Goal: Connect with others: Connect with others

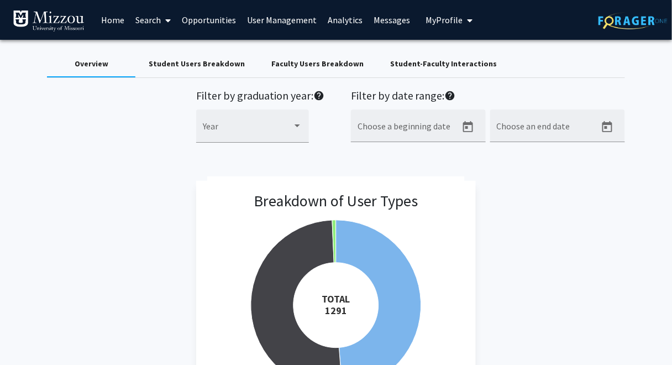
click at [424, 25] on button "My Profile" at bounding box center [449, 20] width 54 height 40
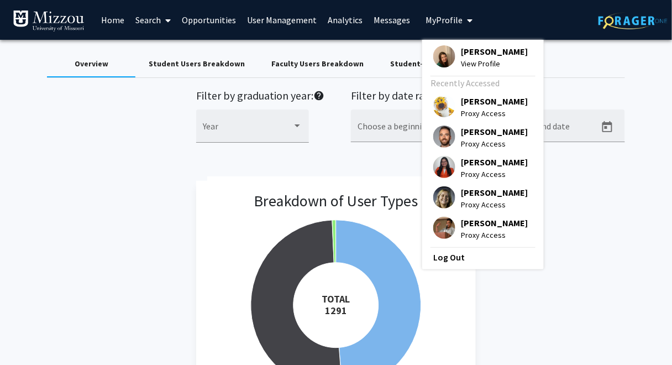
click at [461, 56] on span "[PERSON_NAME]" at bounding box center [494, 51] width 67 height 12
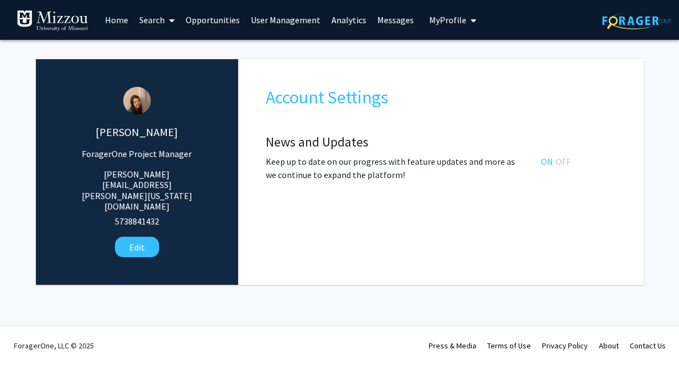
click at [439, 22] on span "My Profile" at bounding box center [447, 19] width 37 height 11
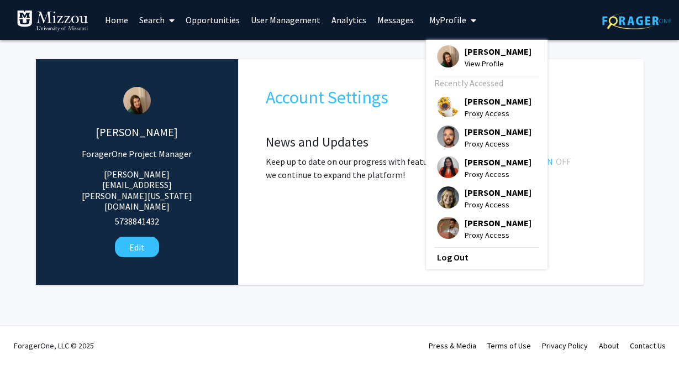
click at [474, 103] on span "[PERSON_NAME]" at bounding box center [498, 101] width 67 height 12
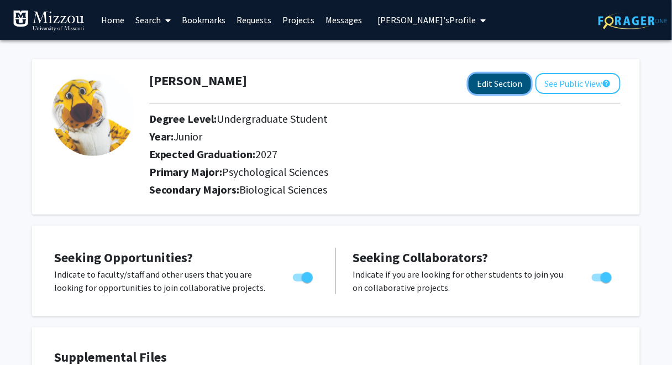
click at [490, 85] on button "Edit Section" at bounding box center [499, 83] width 62 height 20
select select "junior"
select select "2027"
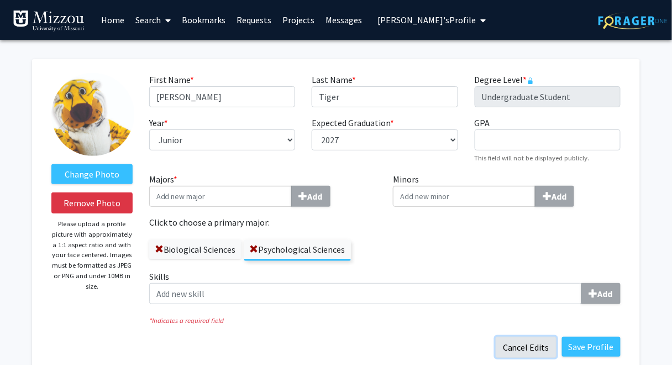
click at [522, 347] on button "Cancel Edits" at bounding box center [525, 346] width 61 height 21
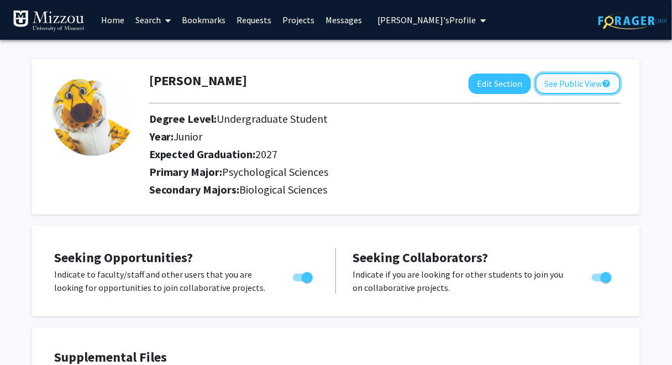
click at [557, 85] on button "See Public View help" at bounding box center [577, 83] width 85 height 21
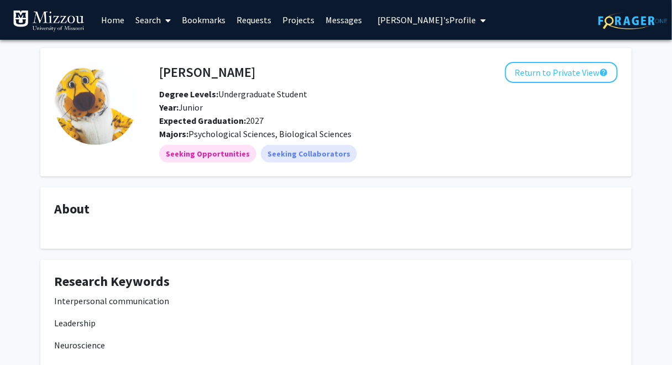
click at [658, 65] on div "Truman Tiger Return to Private View help Degree Levels: Undergraduate Student Y…" at bounding box center [336, 365] width 672 height 651
click at [147, 22] on link "Search" at bounding box center [153, 20] width 46 height 39
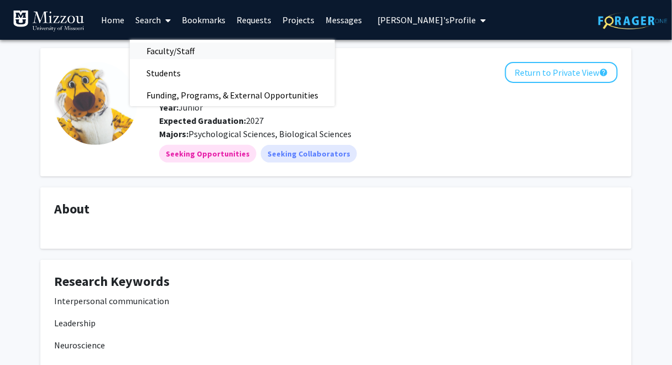
click at [155, 50] on span "Faculty/Staff" at bounding box center [170, 51] width 81 height 22
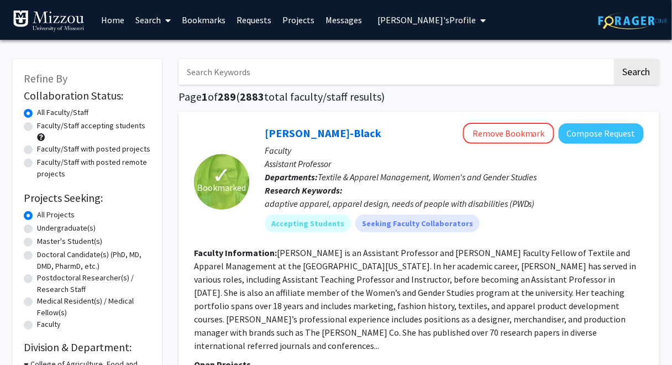
click at [249, 73] on input "Search Keywords" at bounding box center [395, 71] width 434 height 25
click at [152, 20] on link "Search" at bounding box center [153, 20] width 46 height 39
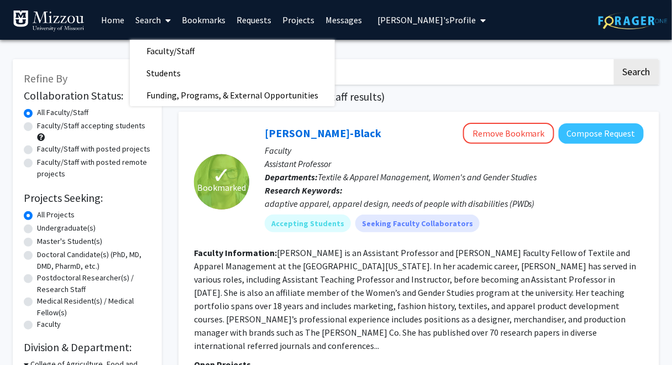
click at [428, 100] on h1 "Page 1 of 289 ( 2883 total faculty/staff results)" at bounding box center [418, 96] width 481 height 13
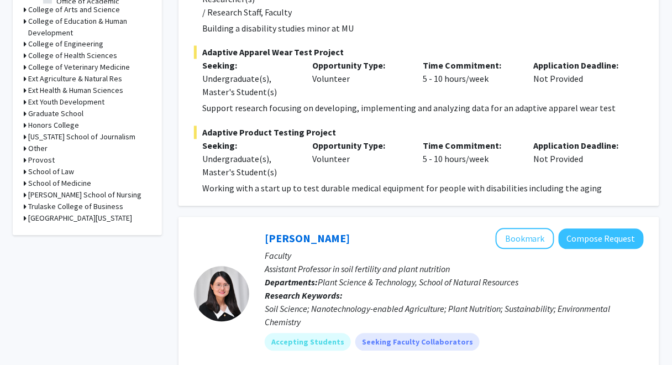
scroll to position [531, 0]
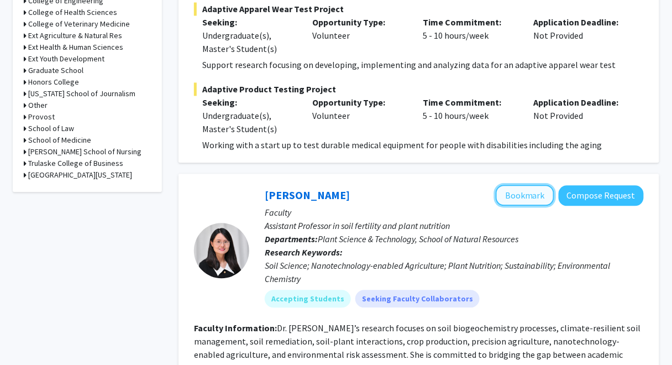
click at [510, 184] on button "Bookmark" at bounding box center [524, 194] width 59 height 21
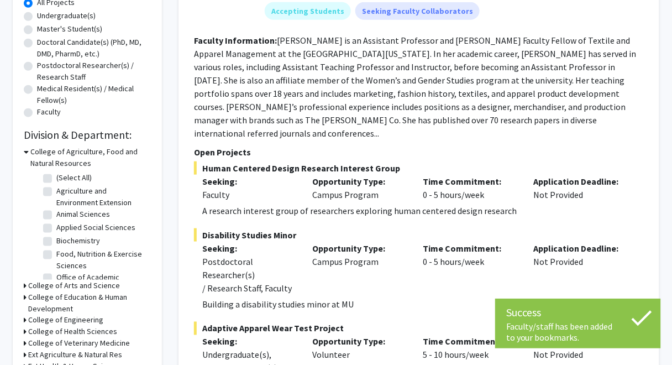
scroll to position [0, 0]
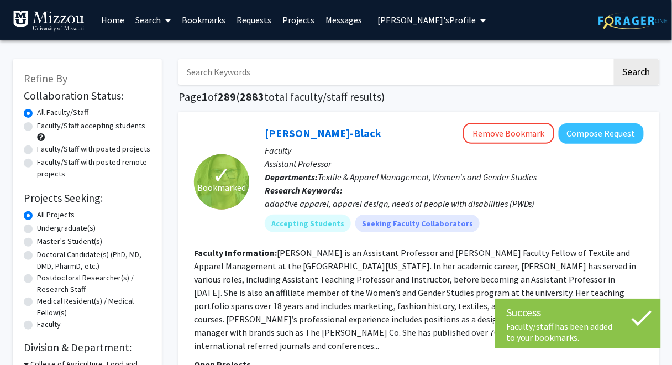
click at [212, 18] on link "Bookmarks" at bounding box center [203, 20] width 55 height 39
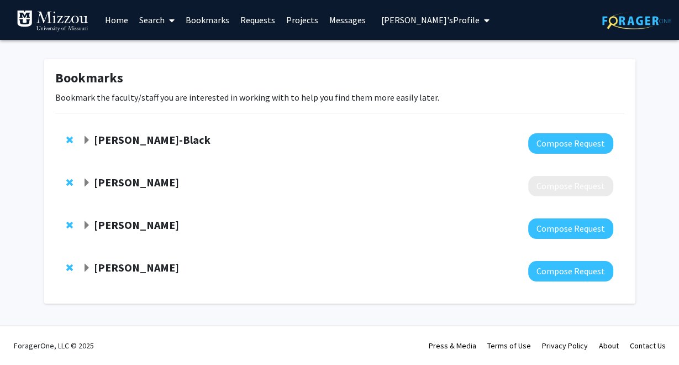
click at [103, 142] on strong "[PERSON_NAME]-Black" at bounding box center [152, 140] width 117 height 14
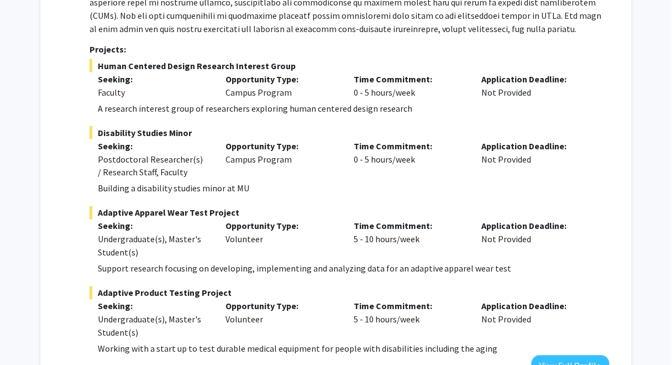
scroll to position [461, 0]
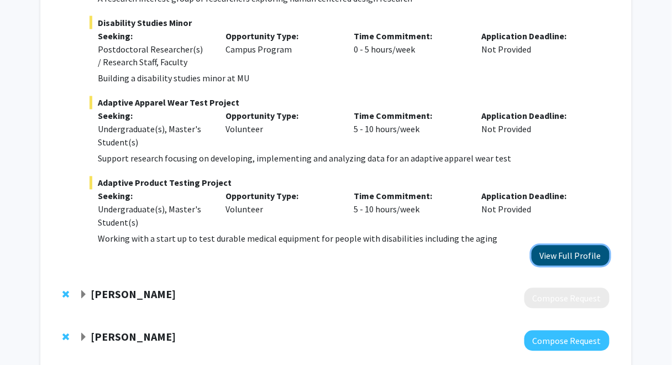
click at [587, 252] on button "View Full Profile" at bounding box center [570, 255] width 78 height 20
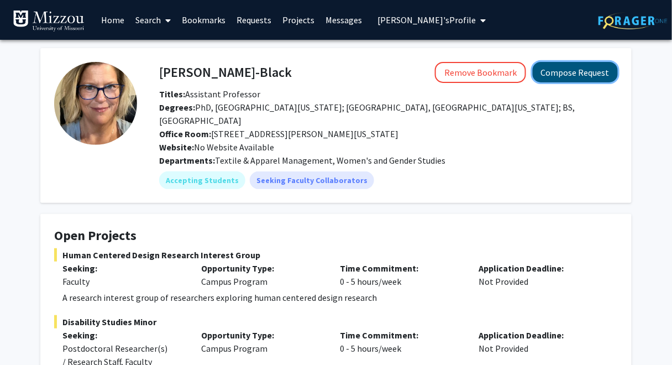
click at [591, 75] on button "Compose Request" at bounding box center [574, 72] width 85 height 20
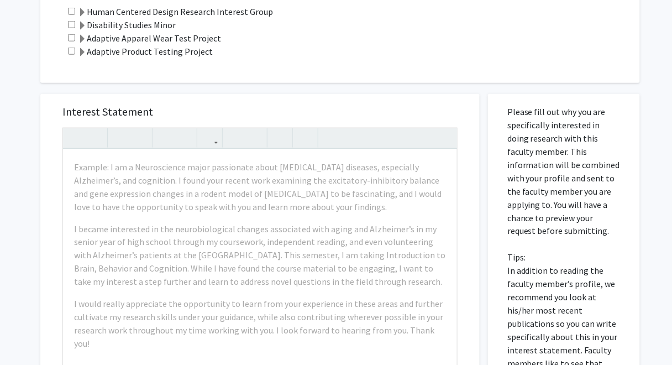
scroll to position [298, 0]
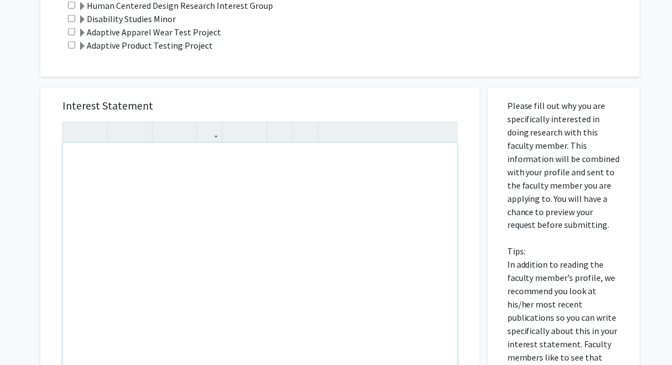
click at [17, 86] on div "All Requests Request for Kerri McBee-Black Request for Kerri McBee-Black Depart…" at bounding box center [336, 199] width 672 height 915
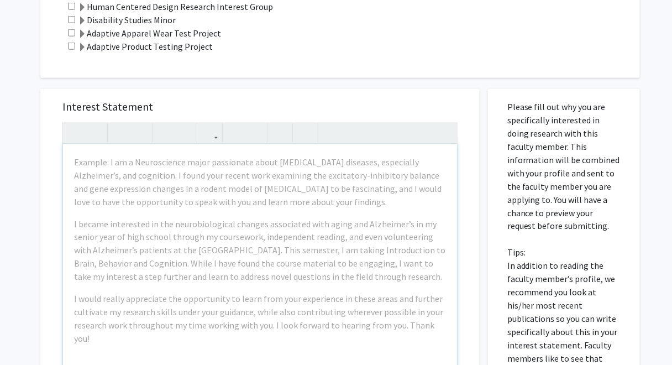
scroll to position [0, 0]
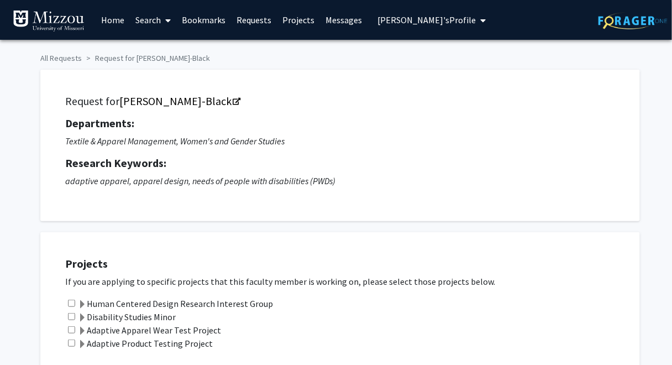
click at [250, 21] on link "Requests" at bounding box center [254, 20] width 46 height 39
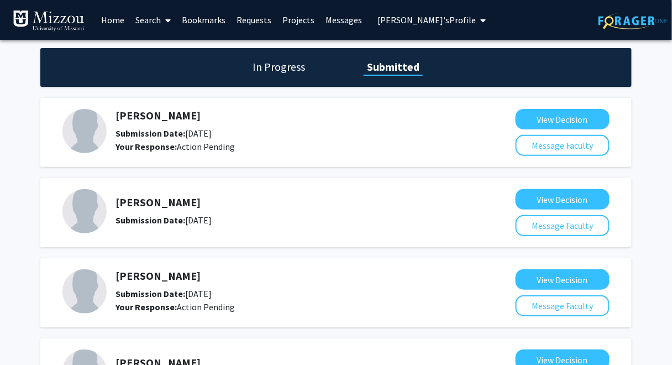
click at [154, 22] on link "Search" at bounding box center [153, 20] width 46 height 39
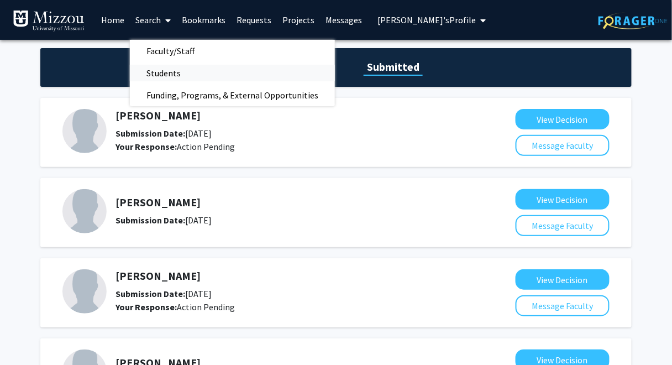
click at [165, 73] on span "Students" at bounding box center [163, 73] width 67 height 22
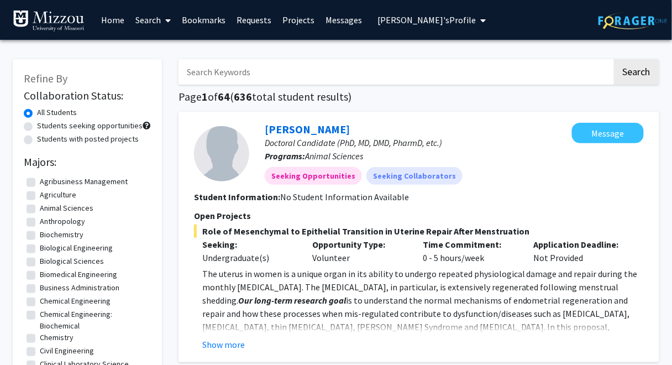
click at [146, 22] on link "Search" at bounding box center [153, 20] width 46 height 39
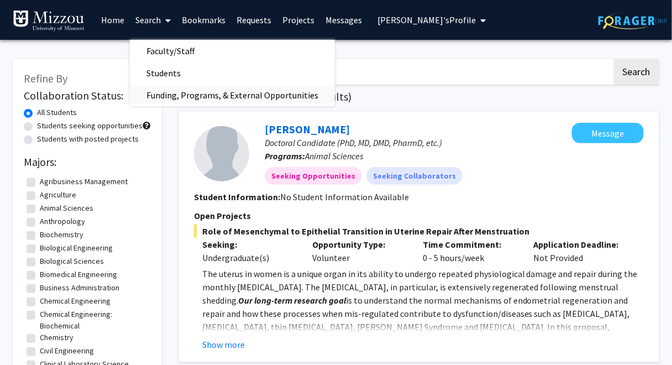
click at [171, 94] on span "Funding, Programs, & External Opportunities" at bounding box center [232, 95] width 205 height 22
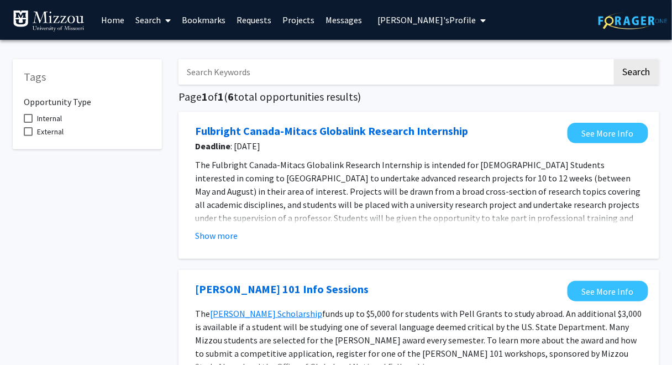
click at [295, 19] on link "Projects" at bounding box center [298, 20] width 43 height 39
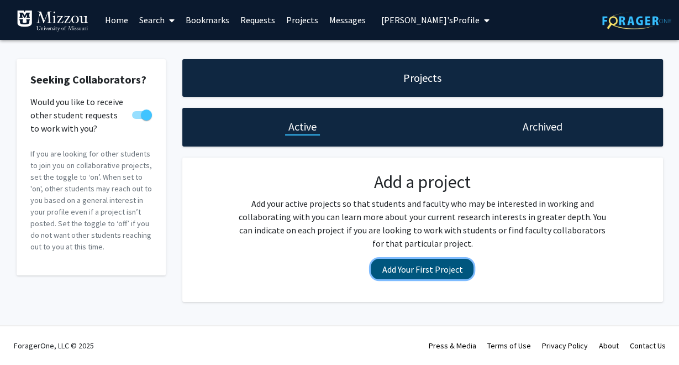
click at [445, 273] on button "Add Your First Project" at bounding box center [422, 268] width 103 height 20
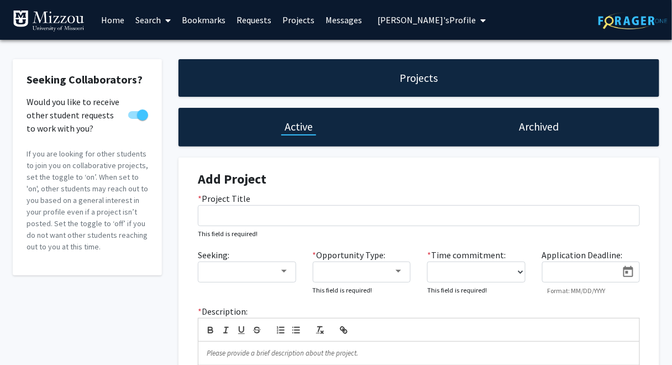
click at [335, 20] on link "Messages" at bounding box center [343, 20] width 47 height 39
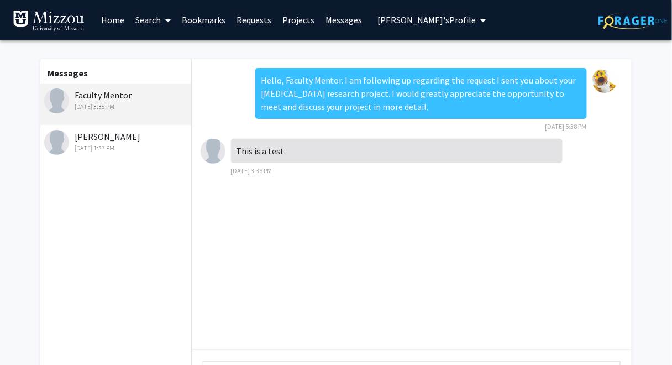
click at [115, 20] on link "Home" at bounding box center [113, 20] width 34 height 39
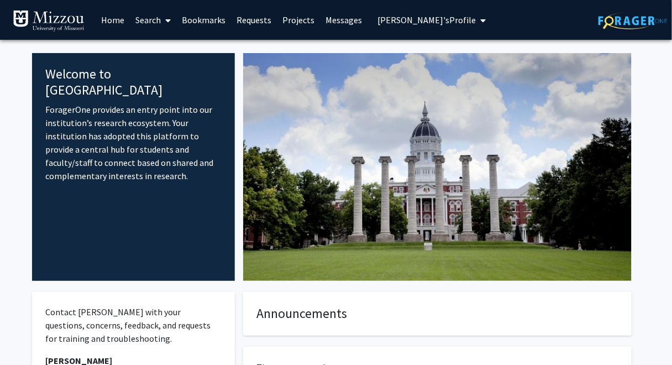
click at [12, 66] on fg-internal-home-page "Welcome to ForagerOne ForagerOne provides an entry point into our institution’s…" at bounding box center [336, 292] width 672 height 504
click at [656, 68] on fg-internal-home-page "Welcome to ForagerOne ForagerOne provides an entry point into our institution’s…" at bounding box center [336, 292] width 672 height 504
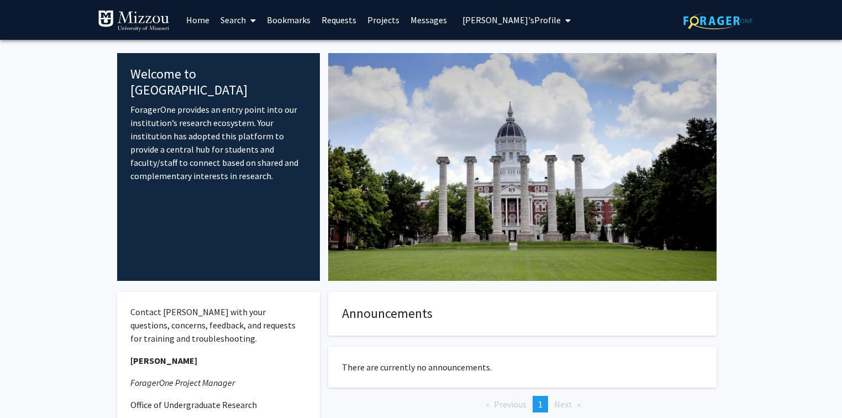
click at [229, 18] on link "Search" at bounding box center [238, 20] width 46 height 39
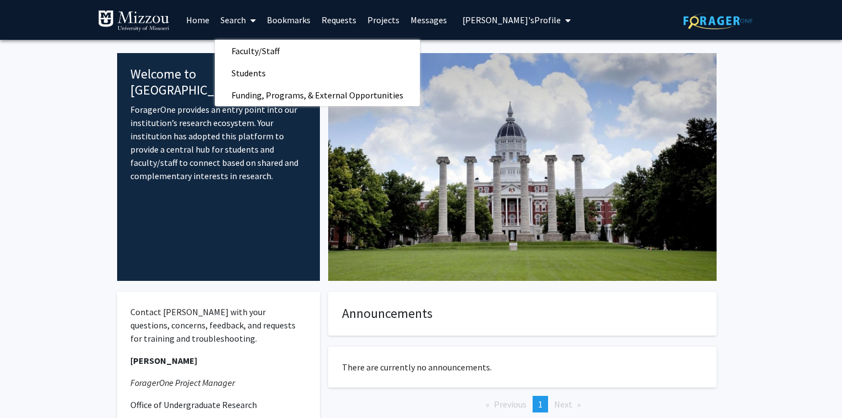
click at [76, 196] on fg-internal-home-page "Welcome to ForagerOne ForagerOne provides an entry point into our institution’s…" at bounding box center [421, 292] width 842 height 504
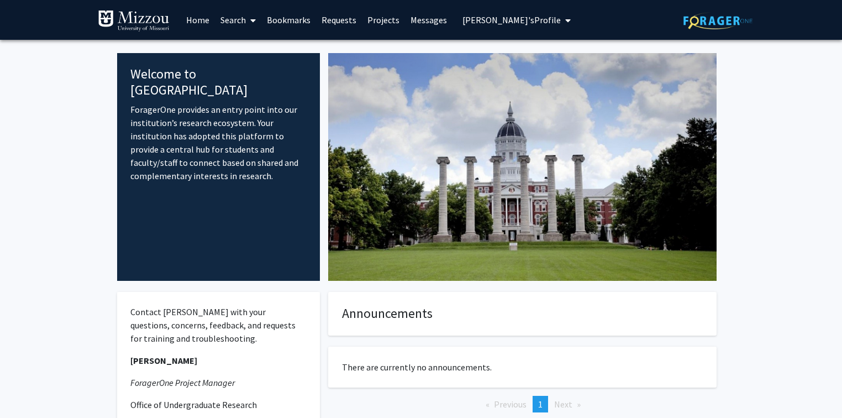
click at [526, 22] on span "[PERSON_NAME]'s Profile" at bounding box center [511, 19] width 98 height 11
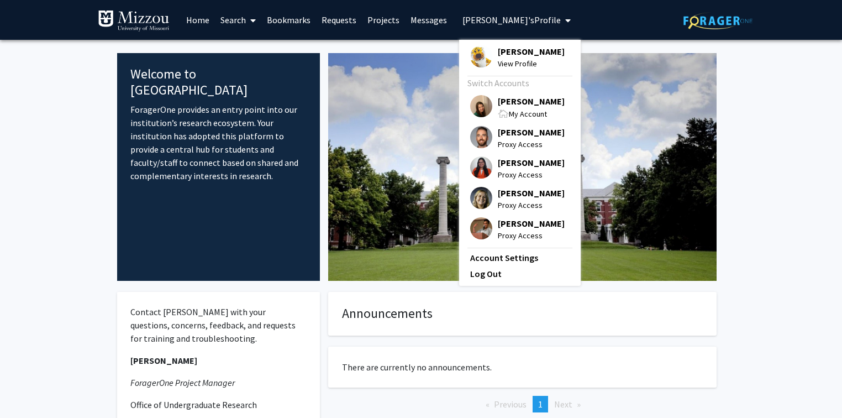
click at [520, 54] on span "[PERSON_NAME]" at bounding box center [531, 51] width 67 height 12
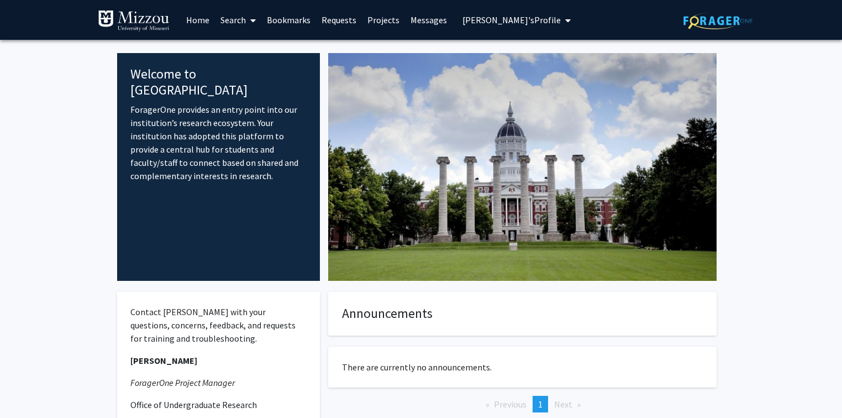
click at [516, 20] on span "[PERSON_NAME]'s Profile" at bounding box center [511, 19] width 98 height 11
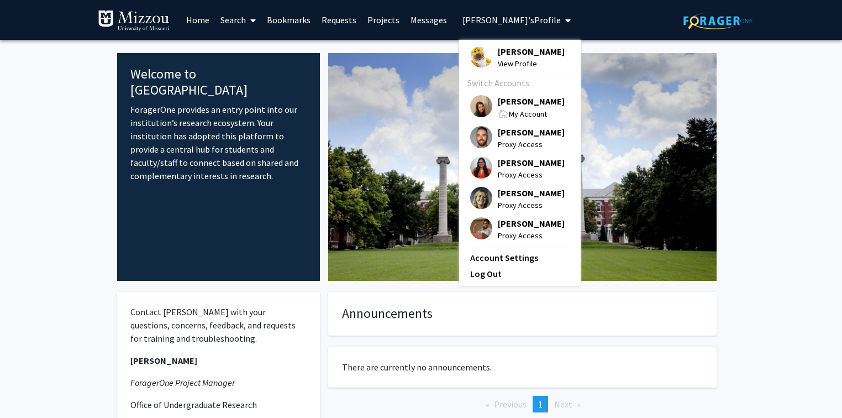
click at [516, 51] on span "[PERSON_NAME]" at bounding box center [531, 51] width 67 height 12
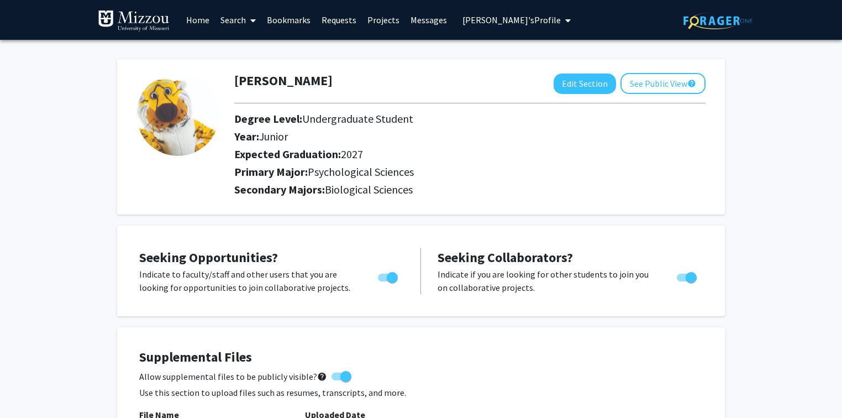
drag, startPoint x: 775, startPoint y: 103, endPoint x: 770, endPoint y: 104, distance: 5.6
click at [237, 22] on link "Search" at bounding box center [238, 20] width 46 height 39
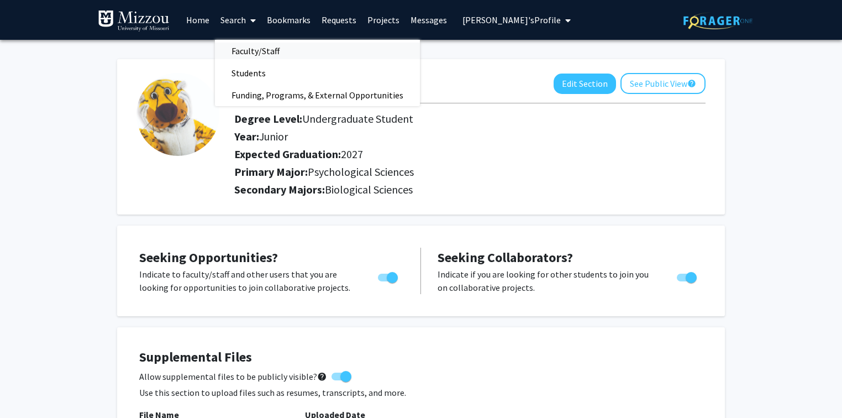
click at [248, 52] on span "Faculty/Staff" at bounding box center [255, 51] width 81 height 22
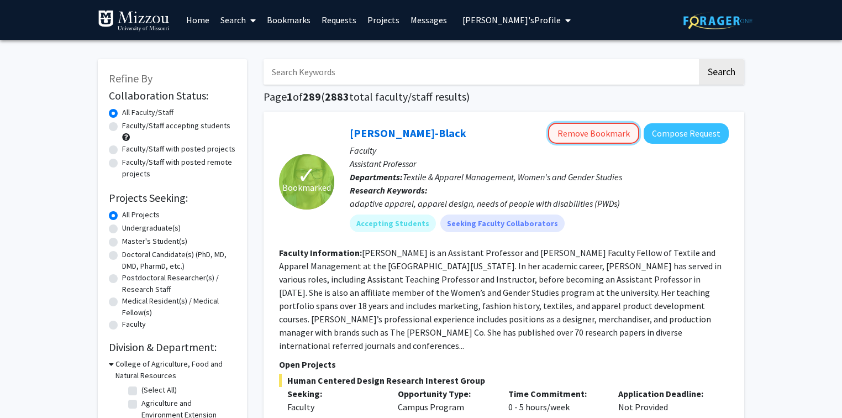
click at [569, 133] on button "Remove Bookmark" at bounding box center [593, 133] width 91 height 21
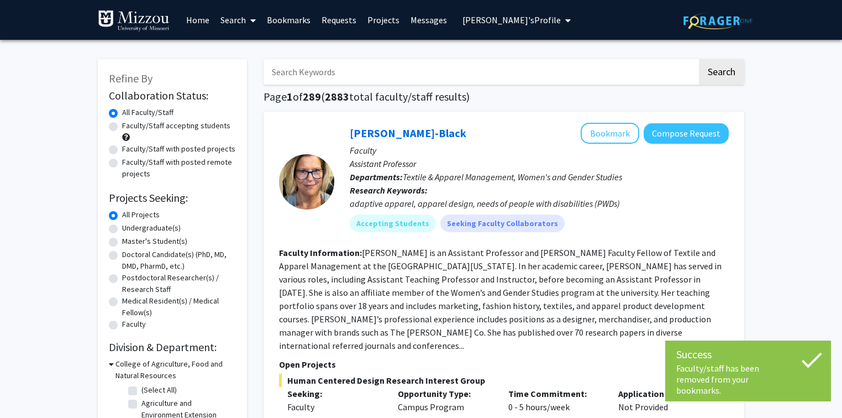
click at [499, 71] on input "Search Keywords" at bounding box center [480, 71] width 434 height 25
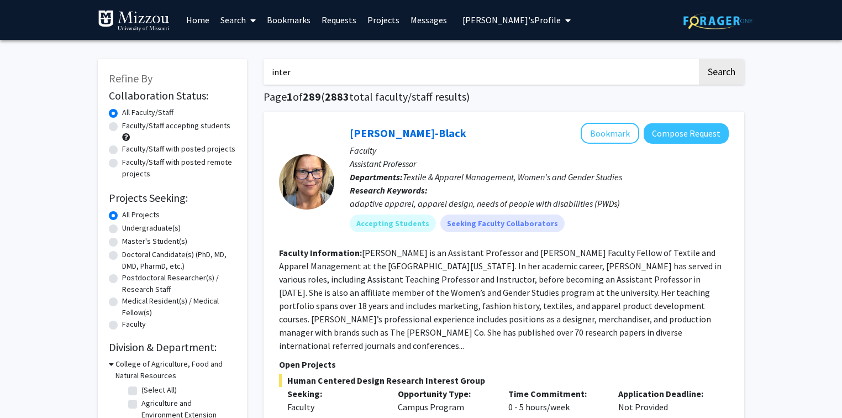
type input "interpersonal communication"
click at [678, 72] on button "Search" at bounding box center [721, 71] width 45 height 25
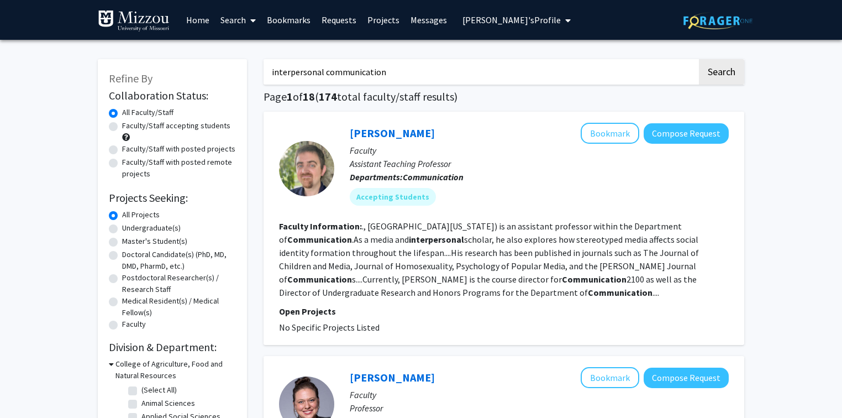
click at [473, 19] on span "[PERSON_NAME]'s Profile" at bounding box center [511, 19] width 98 height 11
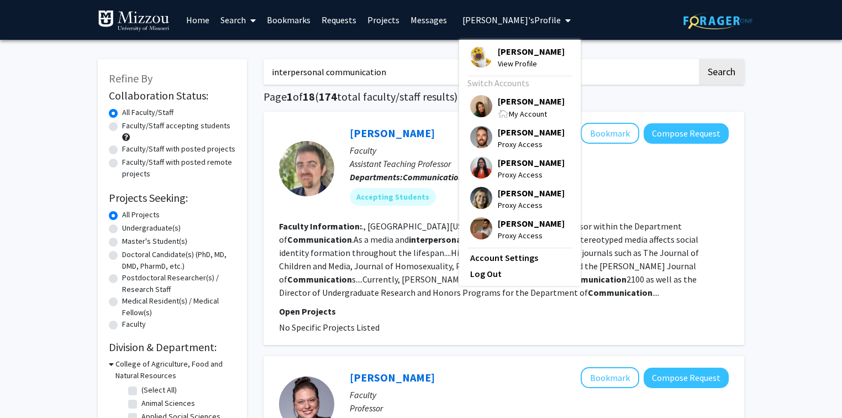
click at [499, 51] on span "[PERSON_NAME]" at bounding box center [531, 51] width 67 height 12
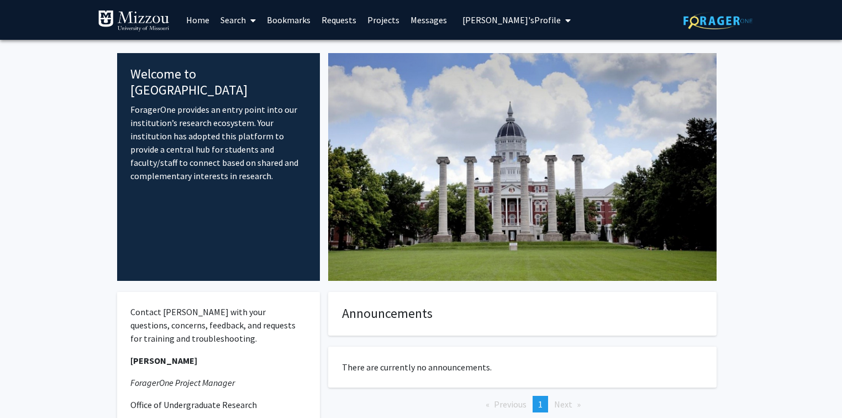
click at [482, 20] on span "[PERSON_NAME]'s Profile" at bounding box center [511, 19] width 98 height 11
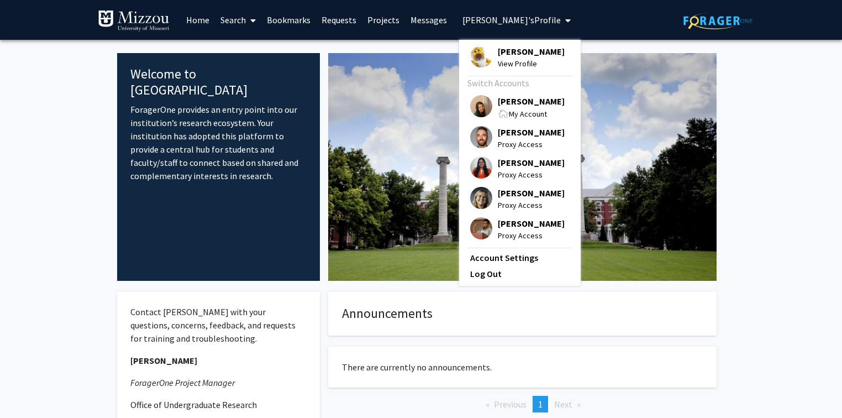
click at [791, 73] on fg-internal-home-page "Welcome to ForagerOne ForagerOne provides an entry point into our institution’s…" at bounding box center [421, 292] width 842 height 504
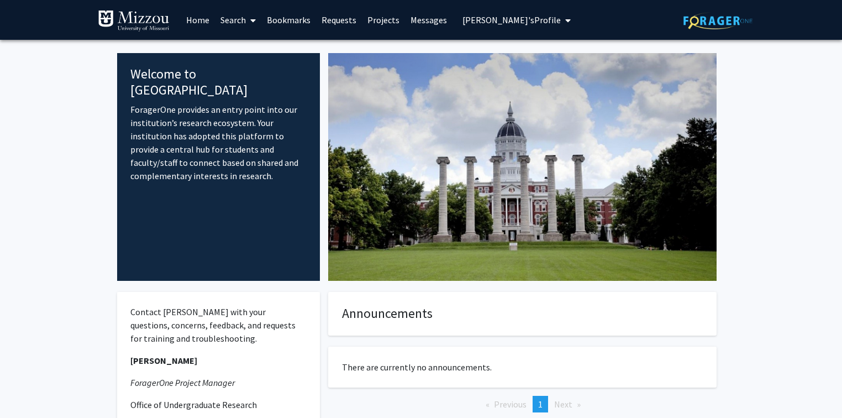
click at [775, 90] on fg-internal-home-page "Welcome to ForagerOne ForagerOne provides an entry point into our institution’s…" at bounding box center [421, 292] width 842 height 504
click at [519, 20] on span "[PERSON_NAME]'s Profile" at bounding box center [511, 19] width 98 height 11
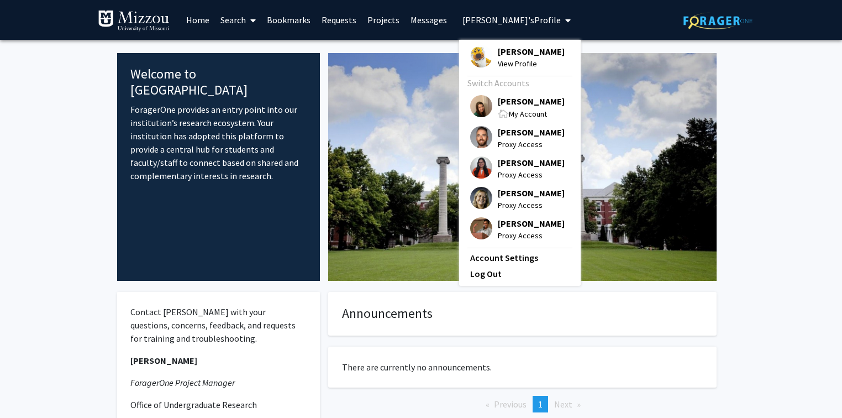
click at [515, 51] on span "[PERSON_NAME]" at bounding box center [531, 51] width 67 height 12
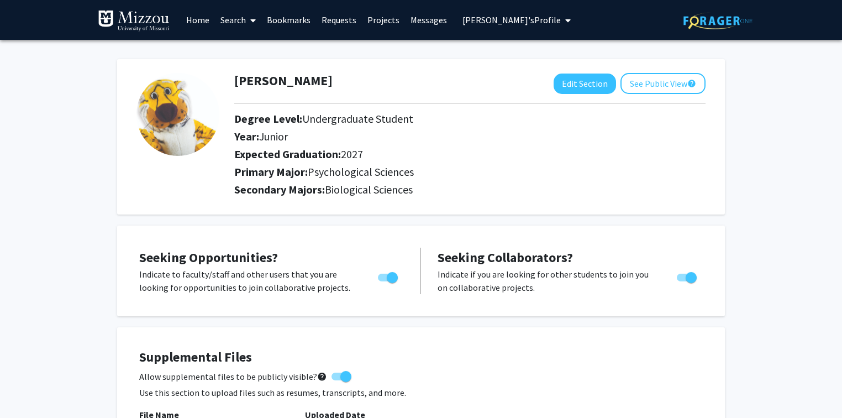
click at [564, 86] on button "Edit Section" at bounding box center [584, 83] width 62 height 20
select select "junior"
select select "2027"
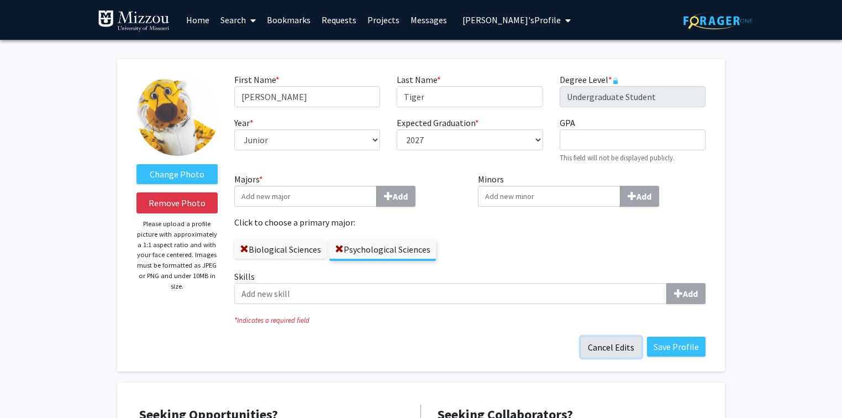
click at [624, 344] on button "Cancel Edits" at bounding box center [610, 346] width 61 height 21
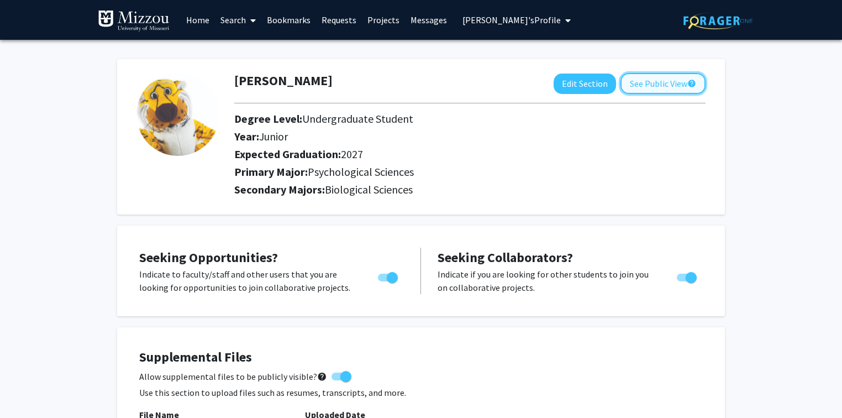
click at [646, 82] on button "See Public View help" at bounding box center [662, 83] width 85 height 21
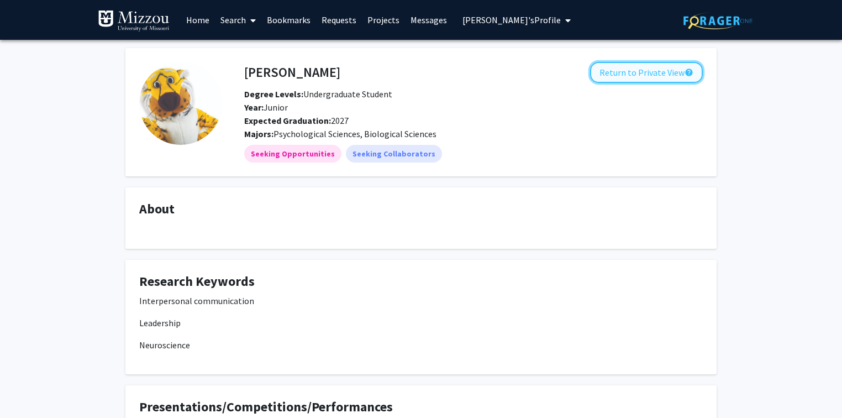
click at [616, 68] on button "Return to Private View help" at bounding box center [646, 72] width 113 height 21
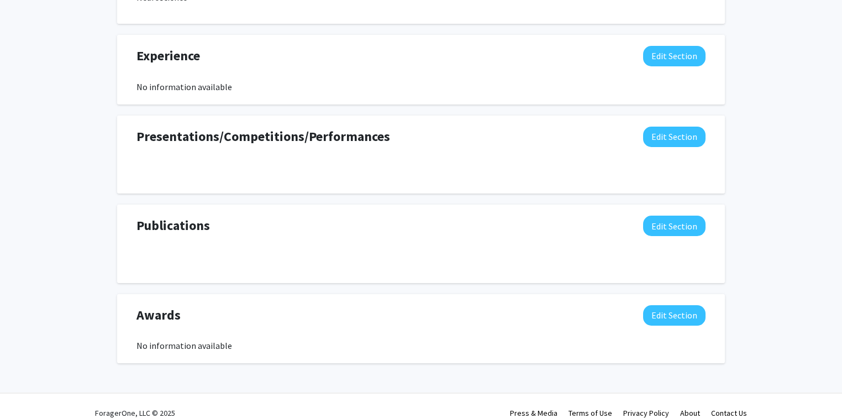
scroll to position [762, 0]
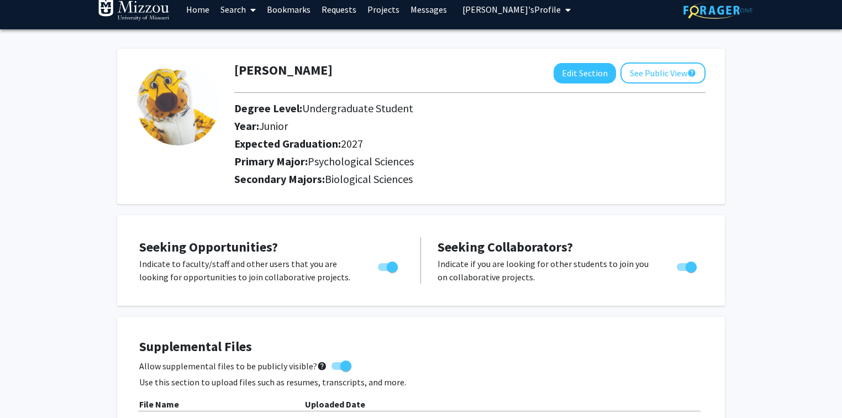
scroll to position [0, 0]
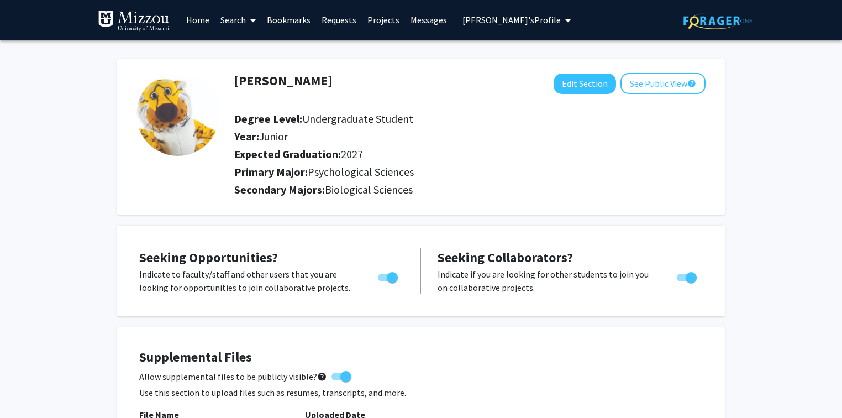
click at [230, 19] on link "Search" at bounding box center [238, 20] width 46 height 39
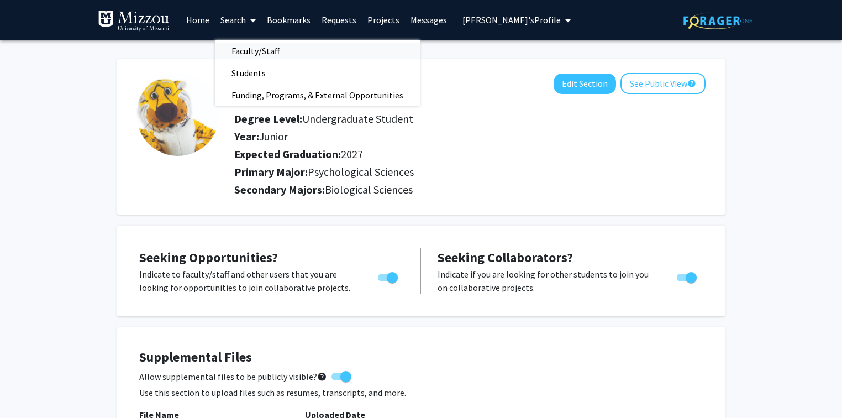
click at [245, 49] on span "Faculty/Staff" at bounding box center [255, 51] width 81 height 22
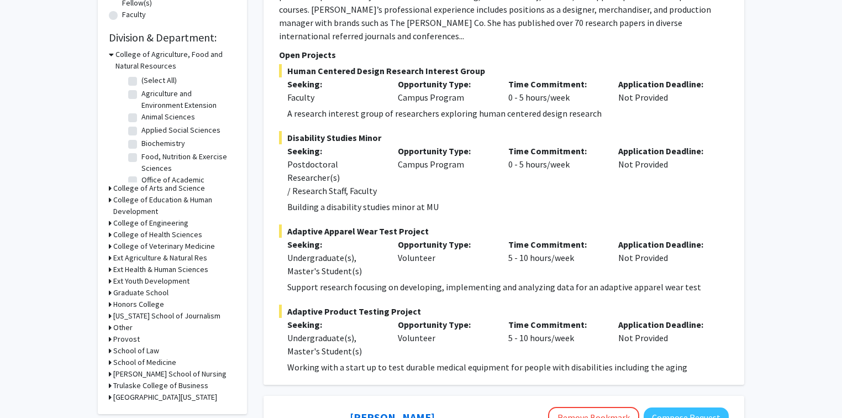
scroll to position [44, 0]
click at [133, 55] on h3 "College of Agriculture, Food and Natural Resources" at bounding box center [175, 60] width 120 height 23
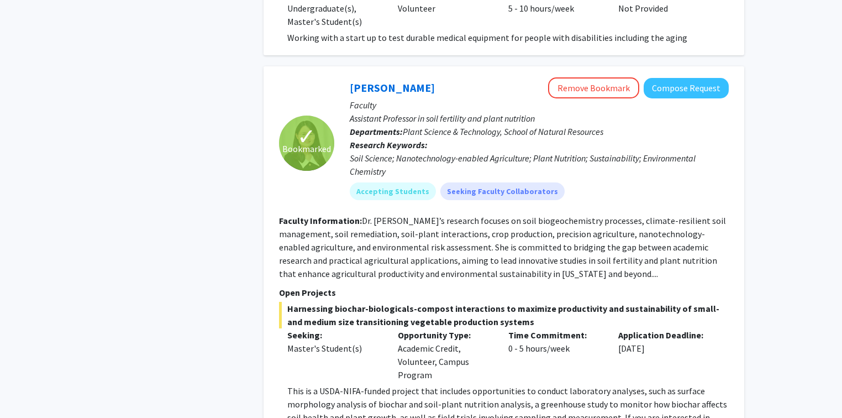
scroll to position [619, 0]
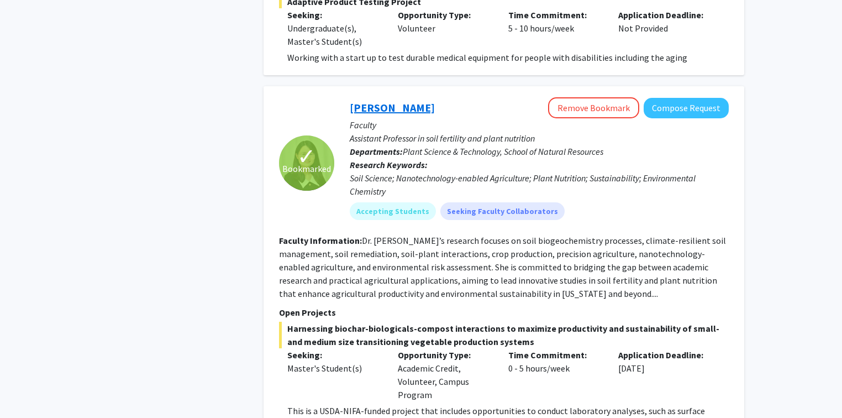
click at [364, 101] on link "[PERSON_NAME]" at bounding box center [392, 108] width 85 height 14
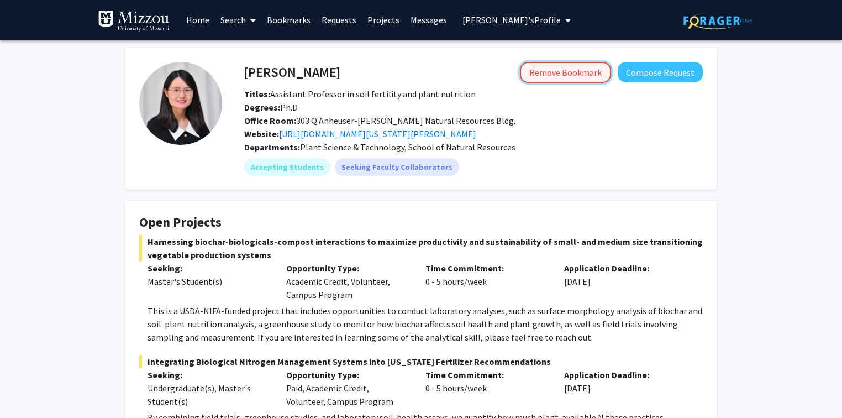
click at [588, 73] on button "Remove Bookmark" at bounding box center [565, 72] width 91 height 21
click at [599, 73] on button "Bookmark" at bounding box center [581, 72] width 59 height 21
click at [298, 22] on link "Bookmarks" at bounding box center [288, 20] width 55 height 39
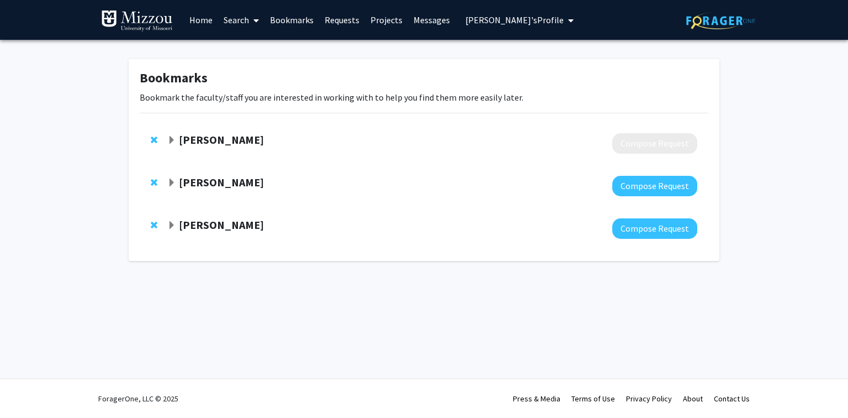
click at [171, 179] on span "Expand Yujiang Fang Bookmark" at bounding box center [171, 182] width 9 height 9
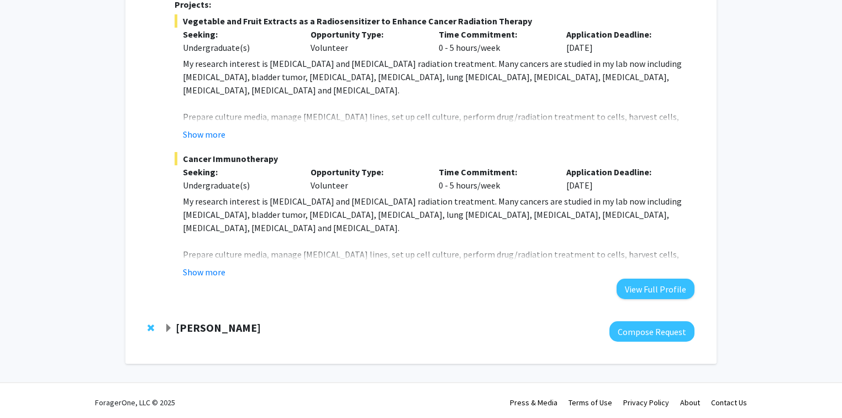
scroll to position [323, 0]
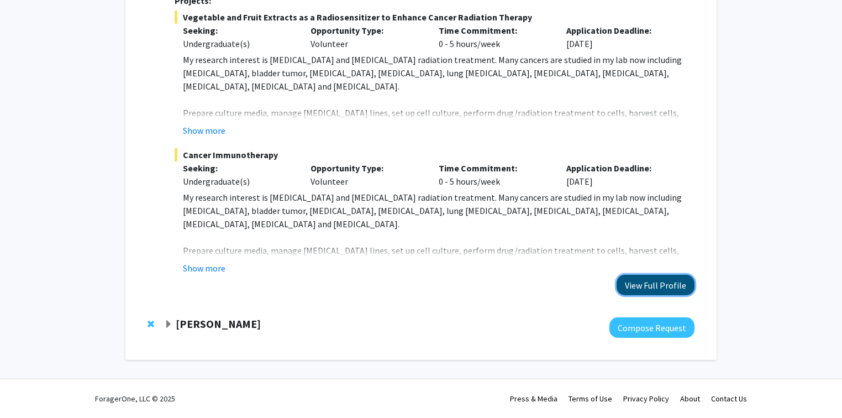
click at [648, 289] on button "View Full Profile" at bounding box center [655, 285] width 78 height 20
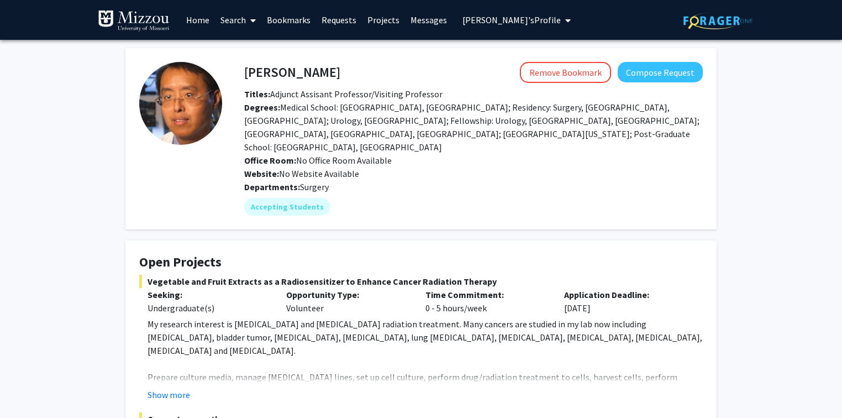
click at [285, 21] on link "Bookmarks" at bounding box center [288, 20] width 55 height 39
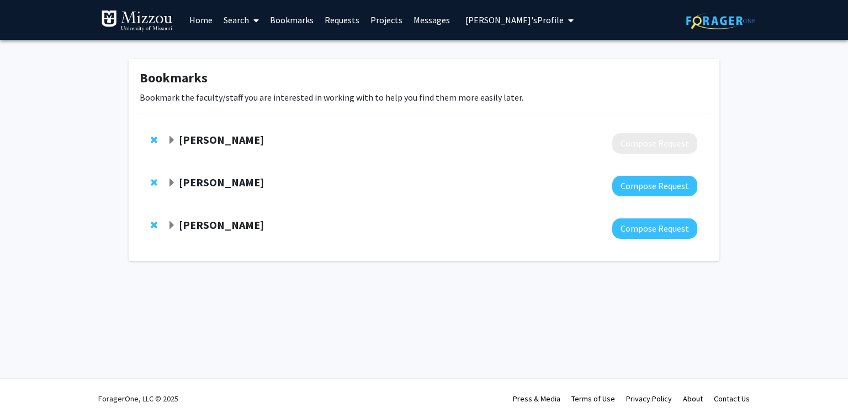
click at [237, 20] on link "Search" at bounding box center [241, 20] width 46 height 39
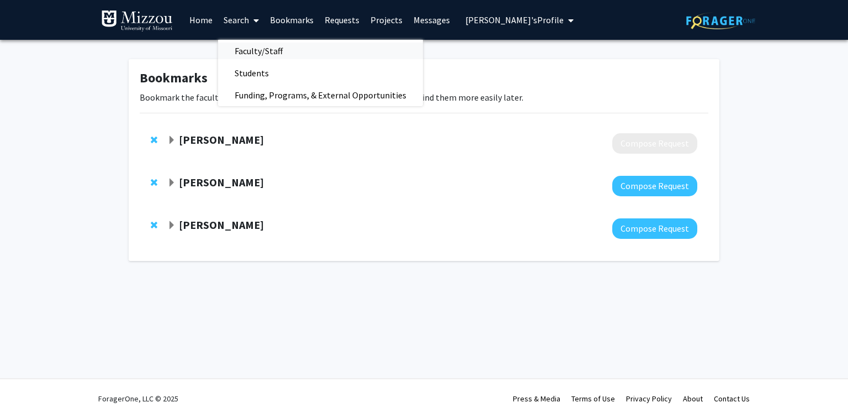
click at [247, 49] on span "Faculty/Staff" at bounding box center [258, 51] width 81 height 22
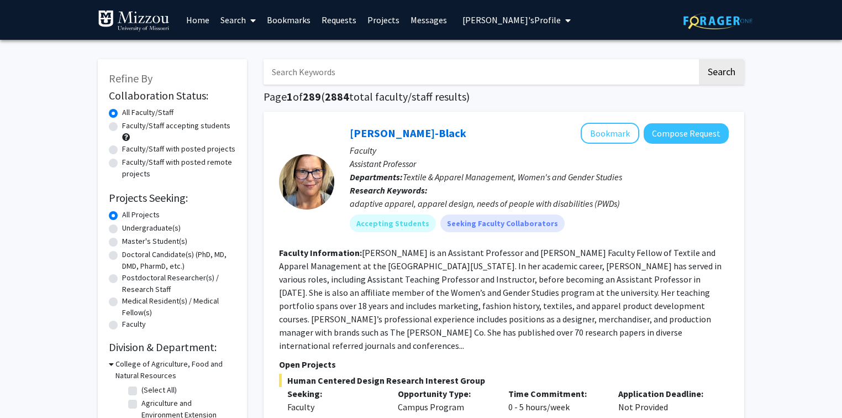
click at [344, 71] on input "Search Keywords" at bounding box center [480, 71] width 434 height 25
click at [487, 92] on h1 "Page 1 of 289 ( 2884 total faculty/staff results)" at bounding box center [503, 96] width 481 height 13
click at [667, 137] on button "Compose Request" at bounding box center [685, 133] width 85 height 20
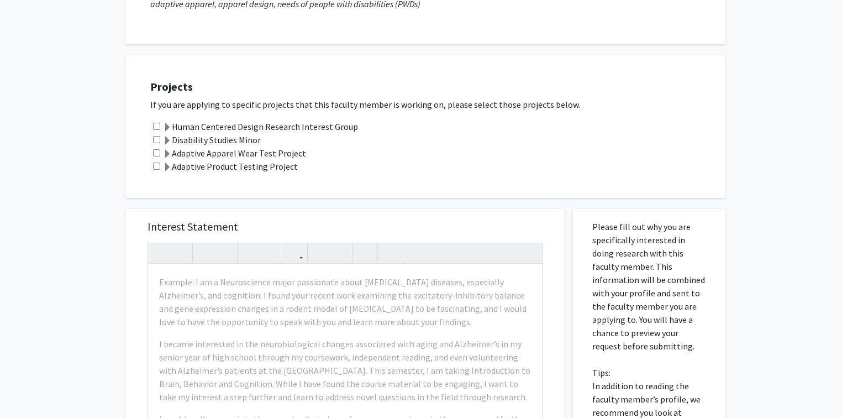
scroll to position [133, 0]
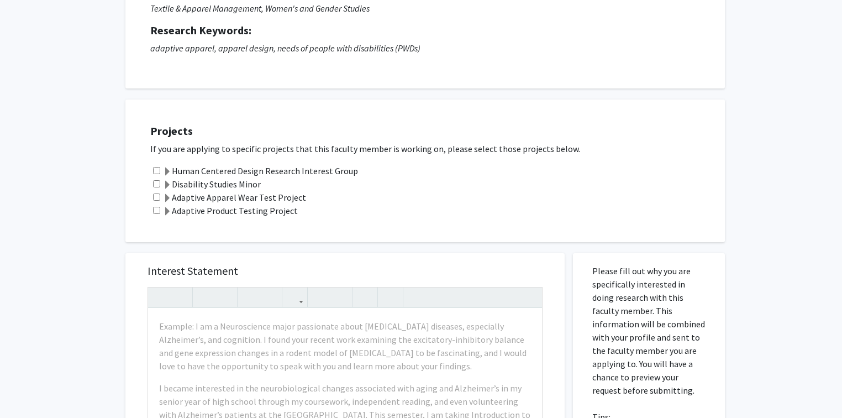
click at [156, 167] on input "checkbox" at bounding box center [156, 170] width 7 height 7
checkbox input "true"
click at [155, 184] on input "checkbox" at bounding box center [156, 183] width 7 height 7
checkbox input "true"
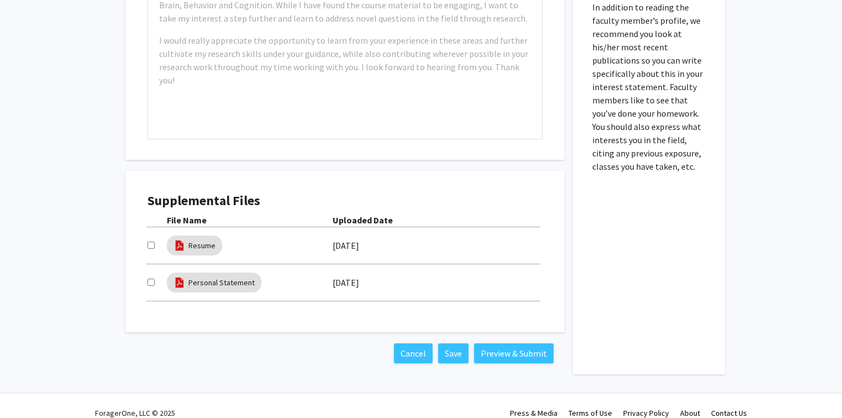
scroll to position [569, 0]
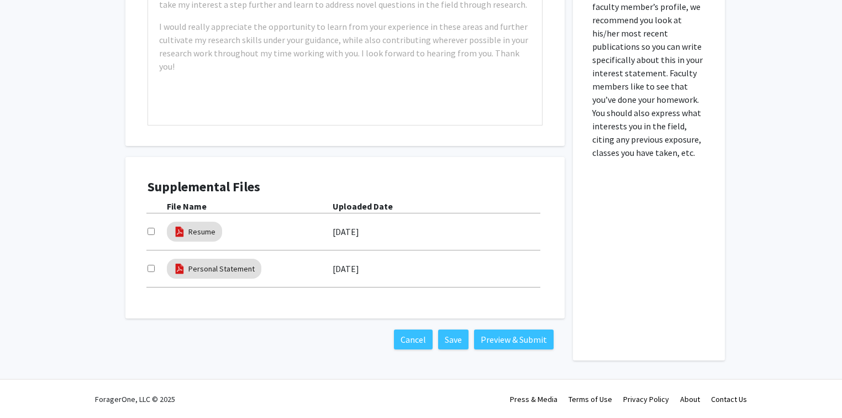
click at [150, 231] on input "checkbox" at bounding box center [150, 231] width 7 height 7
checkbox input "true"
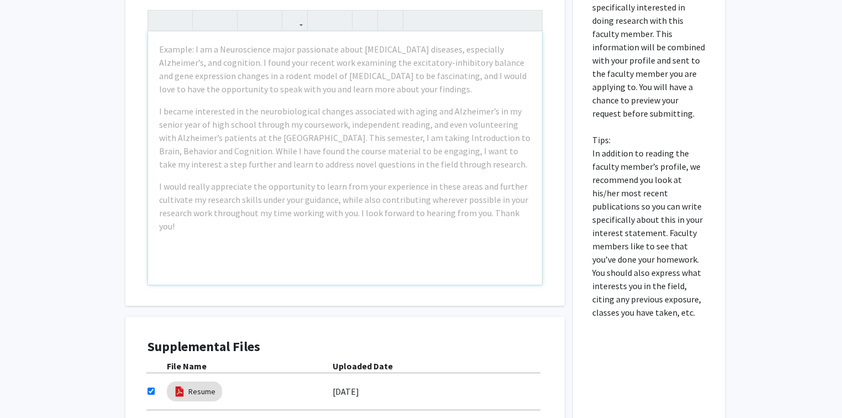
scroll to position [304, 0]
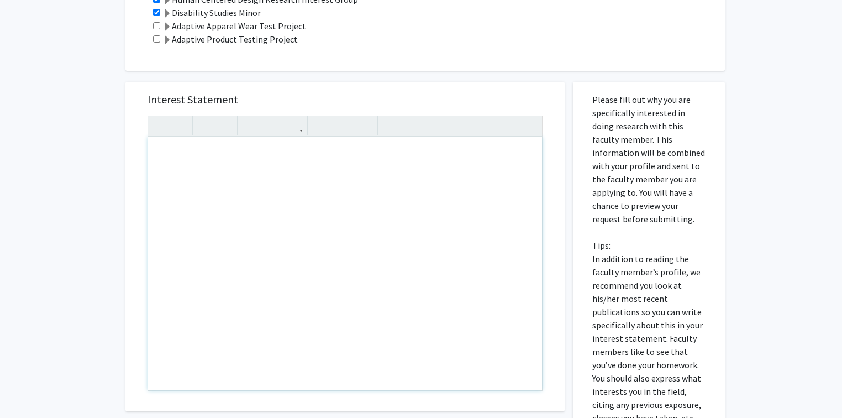
click at [303, 152] on div "Note to users with screen readers: Please press Alt+0 or Option+0 to deactivate…" at bounding box center [345, 263] width 394 height 253
type textarea "Test"
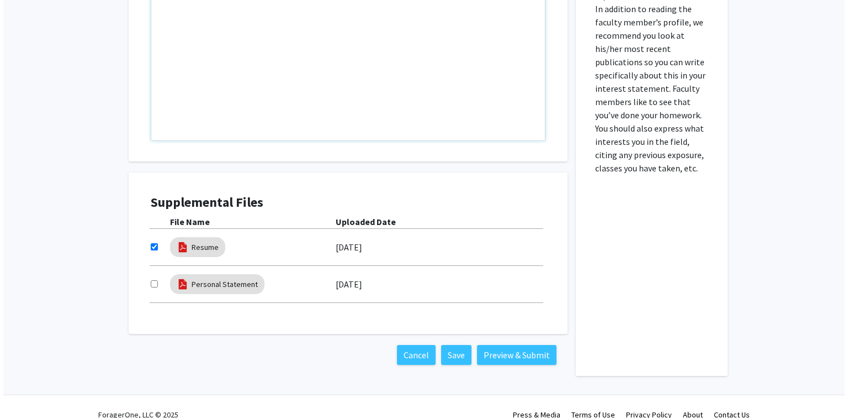
scroll to position [569, 0]
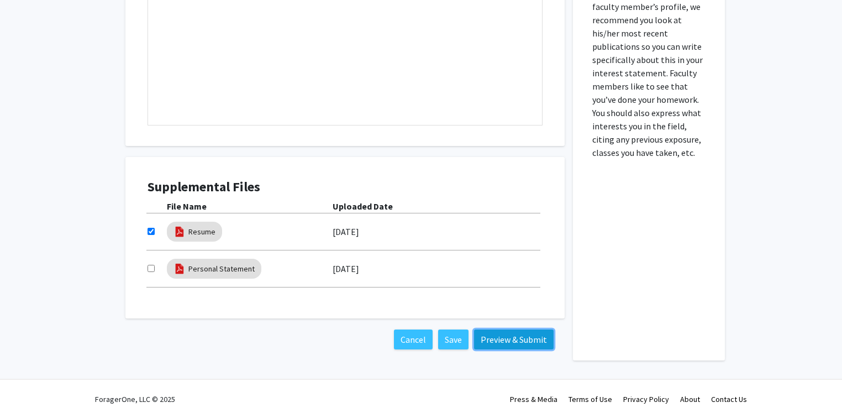
click at [490, 340] on button "Preview & Submit" at bounding box center [514, 339] width 80 height 20
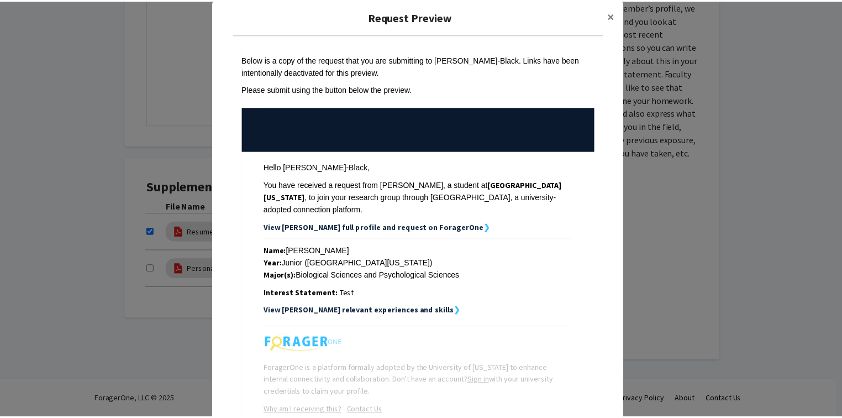
scroll to position [0, 0]
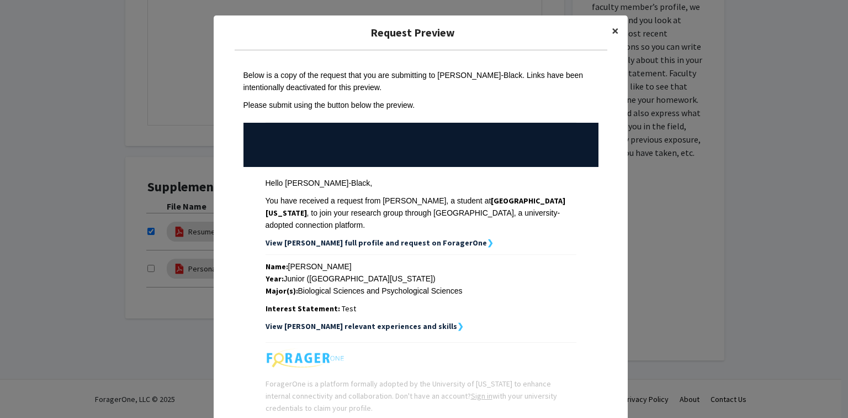
click at [612, 29] on span "×" at bounding box center [615, 30] width 7 height 17
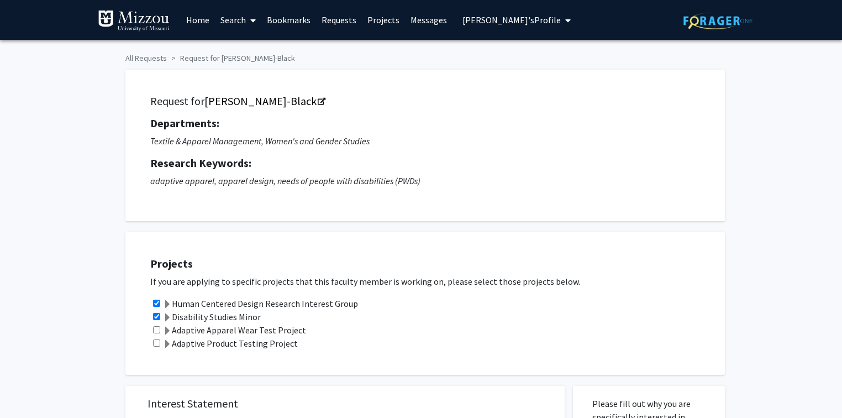
click at [236, 21] on link "Search" at bounding box center [238, 20] width 46 height 39
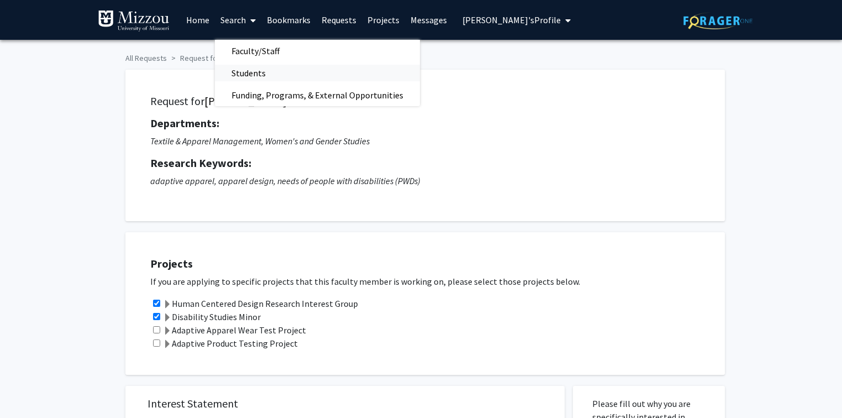
click at [238, 75] on span "Students" at bounding box center [248, 73] width 67 height 22
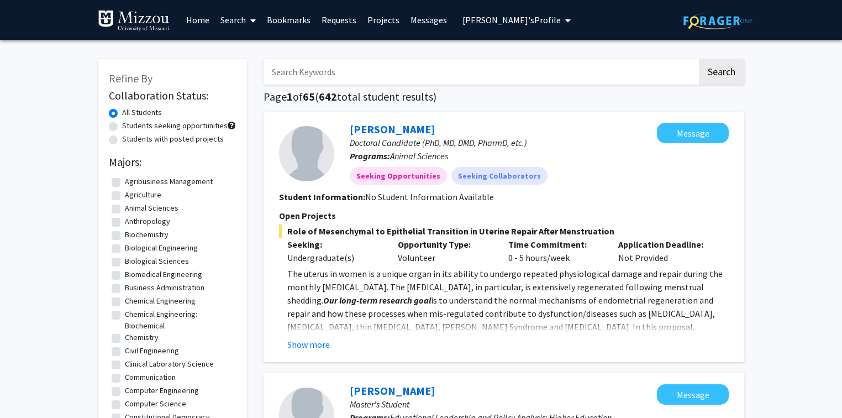
click at [547, 68] on input "Search Keywords" at bounding box center [480, 71] width 434 height 25
click at [549, 99] on h1 "Page 1 of 65 ( 642 total student results)" at bounding box center [503, 96] width 481 height 13
click at [341, 20] on link "Requests" at bounding box center [339, 20] width 46 height 39
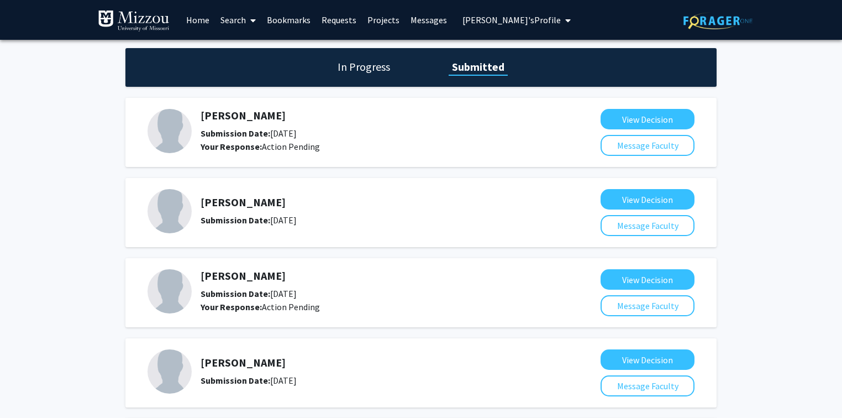
click at [232, 19] on link "Search" at bounding box center [238, 20] width 46 height 39
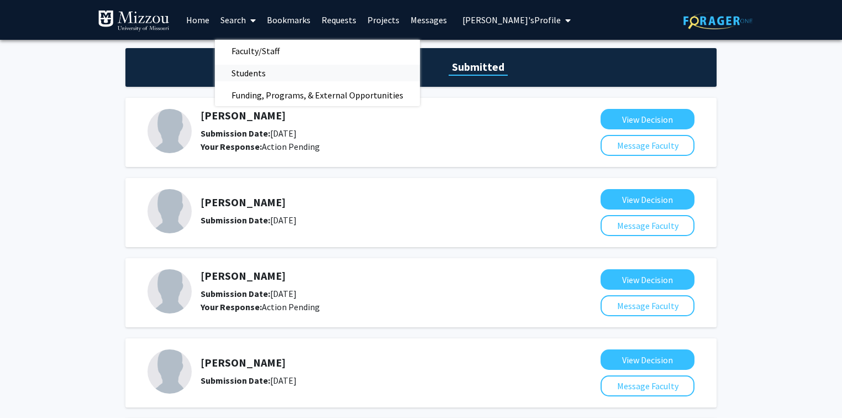
click at [241, 76] on span "Students" at bounding box center [248, 73] width 67 height 22
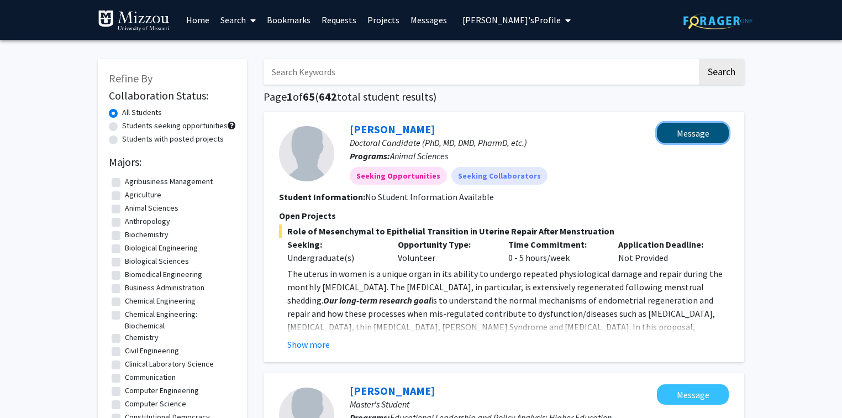
click at [709, 133] on button "Message" at bounding box center [693, 133] width 72 height 20
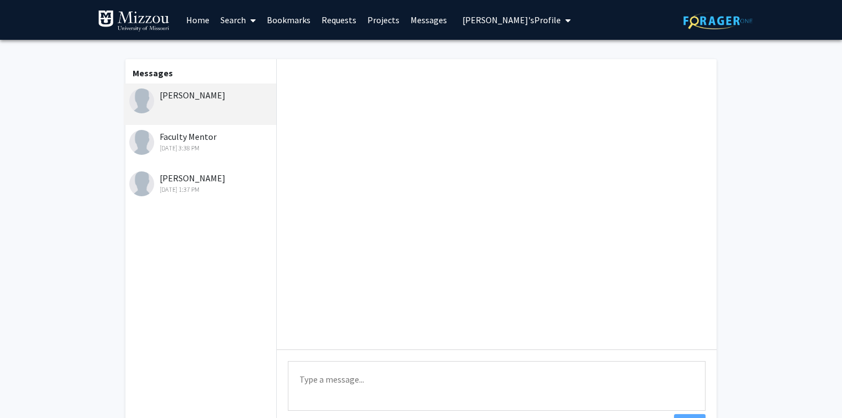
click at [421, 20] on link "Messages" at bounding box center [428, 20] width 47 height 39
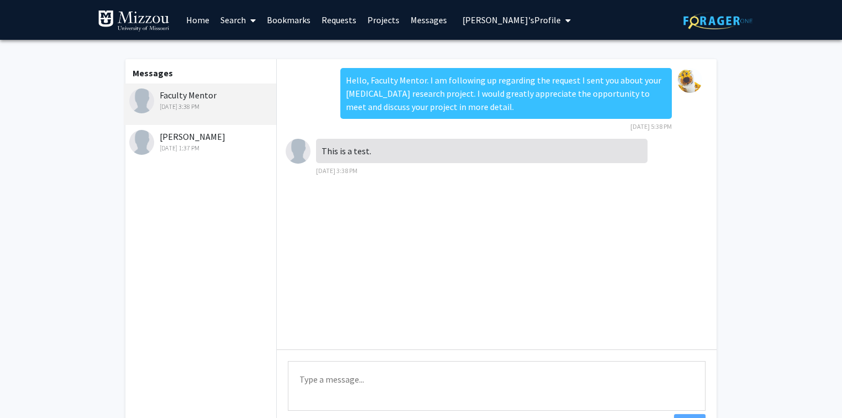
click at [340, 22] on link "Requests" at bounding box center [339, 20] width 46 height 39
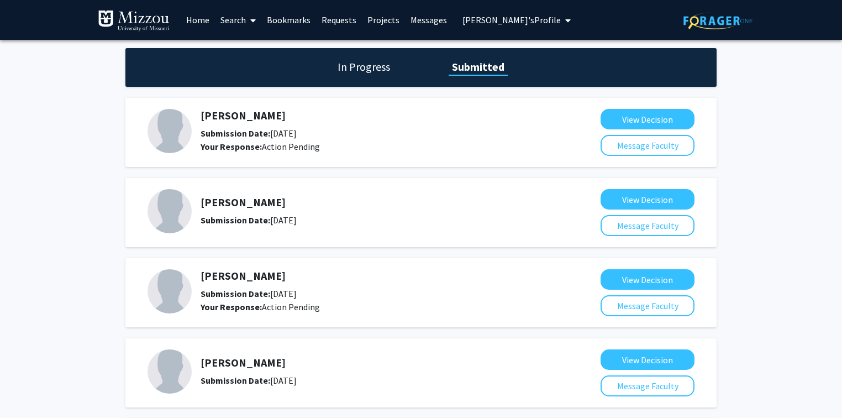
click at [382, 20] on link "Projects" at bounding box center [383, 20] width 43 height 39
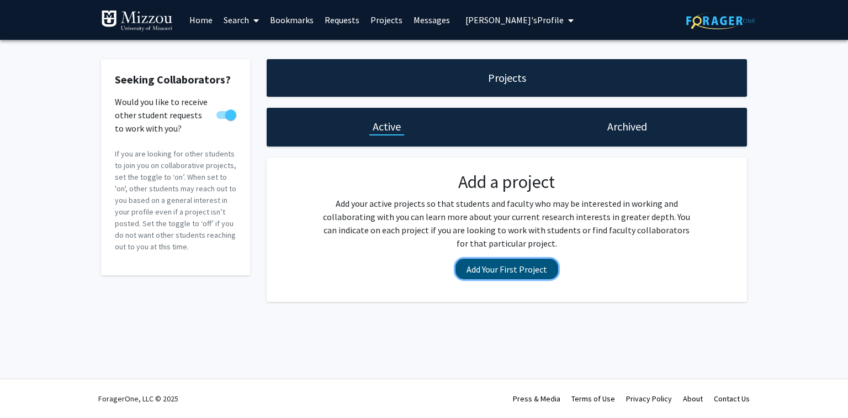
click at [508, 272] on button "Add Your First Project" at bounding box center [507, 268] width 103 height 20
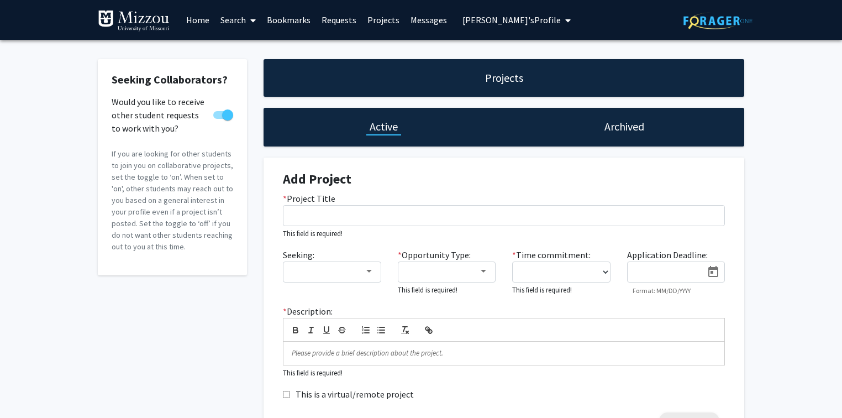
click at [474, 20] on span "[PERSON_NAME]'s Profile" at bounding box center [511, 19] width 98 height 11
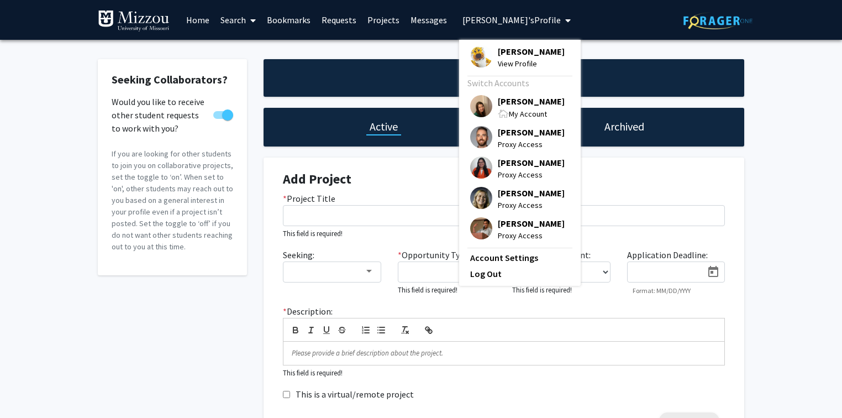
click at [514, 52] on span "[PERSON_NAME]" at bounding box center [531, 51] width 67 height 12
